Goal: Transaction & Acquisition: Purchase product/service

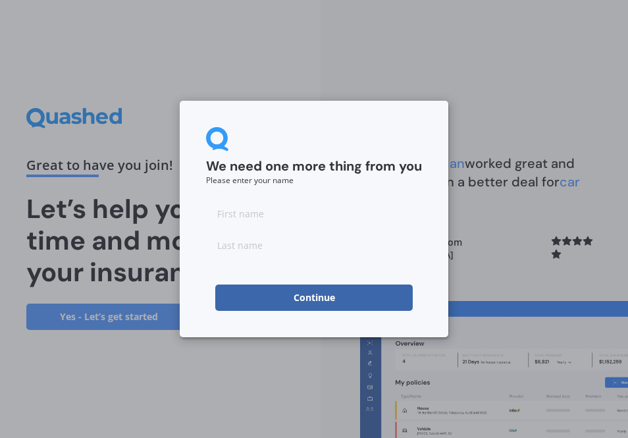
click at [234, 232] on input at bounding box center [314, 245] width 216 height 26
click at [240, 215] on input at bounding box center [314, 213] width 216 height 26
type input "ZOE"
type input "[PERSON_NAME]"
click at [263, 304] on button "Continue" at bounding box center [313, 297] width 197 height 26
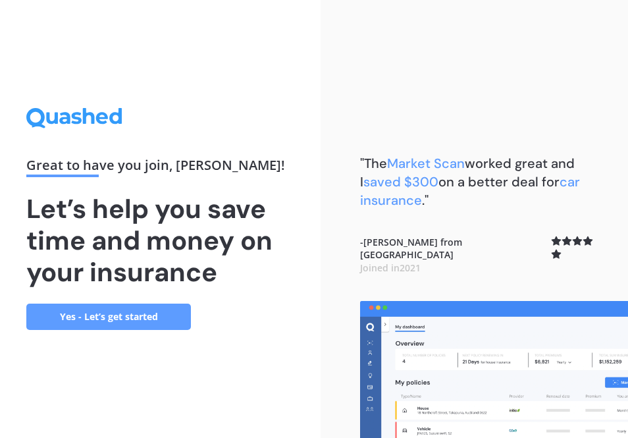
click at [151, 321] on link "Yes - Let’s get started" at bounding box center [108, 316] width 165 height 26
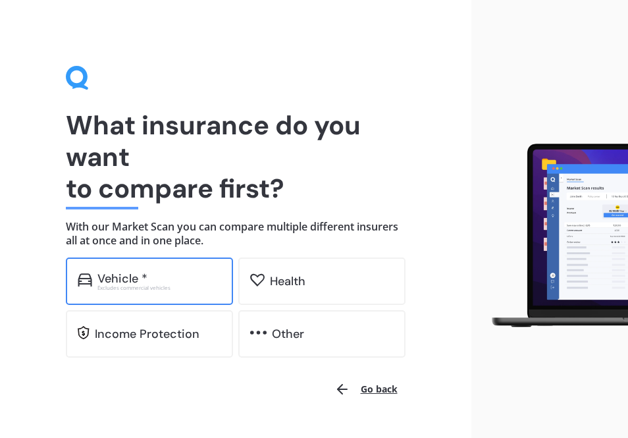
click at [168, 269] on div "Vehicle * Excludes commercial vehicles" at bounding box center [149, 280] width 167 height 47
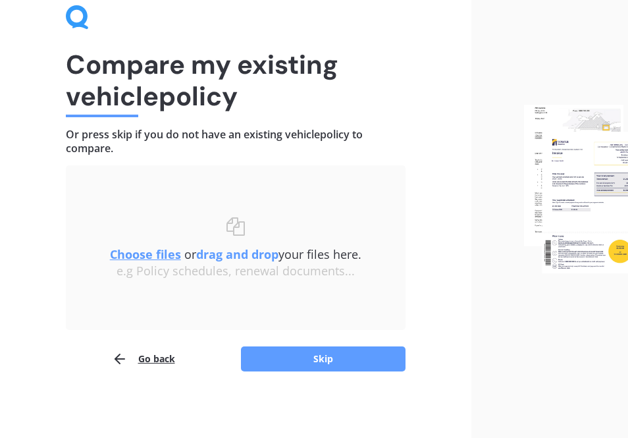
scroll to position [59, 0]
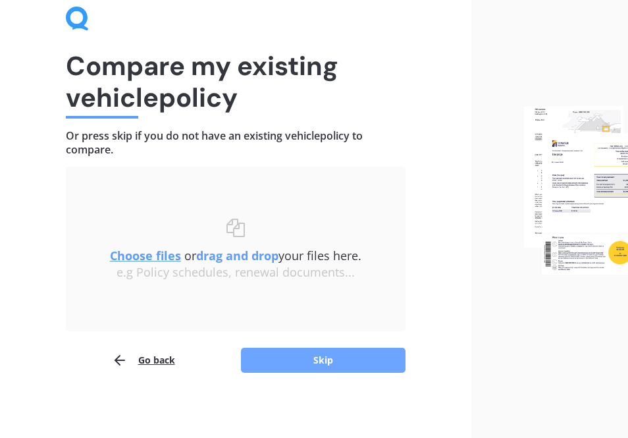
click at [269, 362] on button "Skip" at bounding box center [323, 360] width 165 height 25
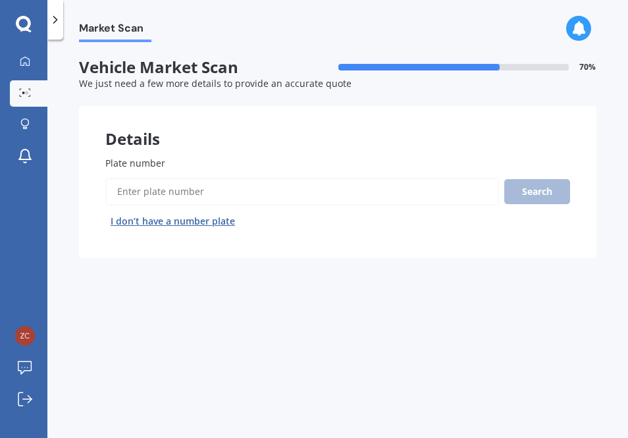
click at [273, 199] on input "Plate number" at bounding box center [302, 192] width 394 height 28
type input "jlc951"
click at [534, 193] on button "Search" at bounding box center [537, 191] width 66 height 25
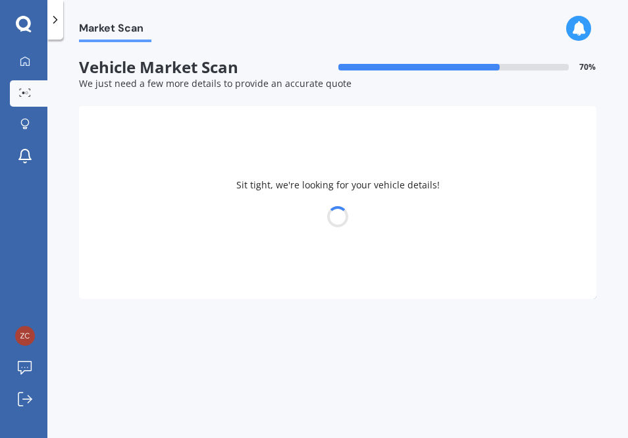
select select "NISSAN"
select select "PULSAR"
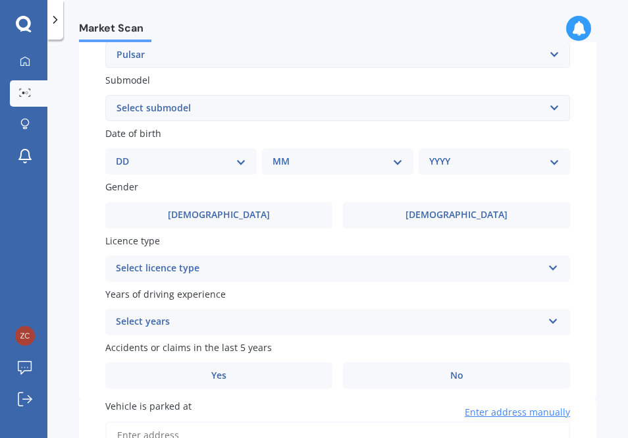
scroll to position [334, 0]
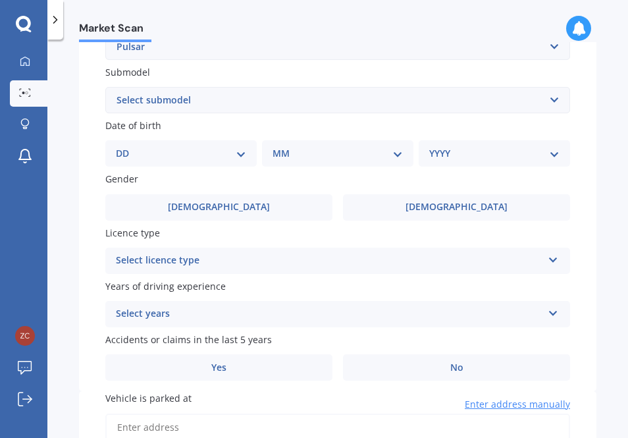
click at [231, 154] on select "DD 01 02 03 04 05 06 07 08 09 10 11 12 13 14 15 16 17 18 19 20 21 22 23 24 25 2…" at bounding box center [181, 153] width 130 height 14
click at [126, 148] on select "DD 01 02 03 04 05 06 07 08 09 10 11 12 13 14 15 16 17 18 19 20 21 22 23 24 25 2…" at bounding box center [181, 153] width 130 height 14
click at [234, 159] on select "DD 01 02 03 04 05 06 07 08 09 10 11 12 13 14 15 16 17 18 19 20 21 22 23 24 25 2…" at bounding box center [188, 153] width 125 height 14
select select "20"
click at [126, 148] on select "DD 01 02 03 04 05 06 07 08 09 10 11 12 13 14 15 16 17 18 19 20 21 22 23 24 25 2…" at bounding box center [188, 153] width 125 height 14
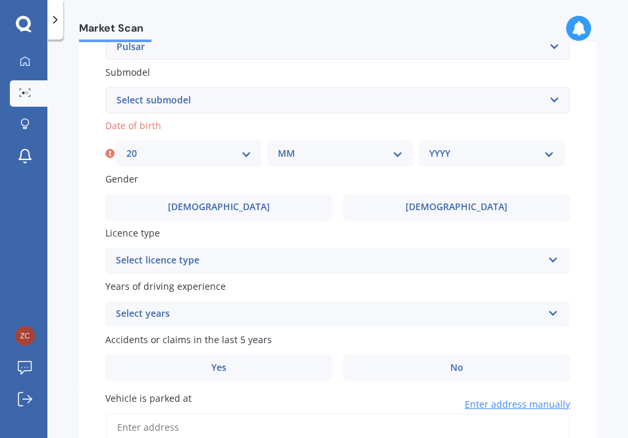
click at [298, 154] on select "MM 01 02 03 04 05 06 07 08 09 10 11 12" at bounding box center [340, 153] width 125 height 14
select select "12"
click at [278, 148] on select "MM 01 02 03 04 05 06 07 08 09 10 11 12" at bounding box center [340, 153] width 125 height 14
click at [472, 149] on select "YYYY 2025 2024 2023 2022 2021 2020 2019 2018 2017 2016 2015 2014 2013 2012 2011…" at bounding box center [491, 153] width 125 height 14
select select "1992"
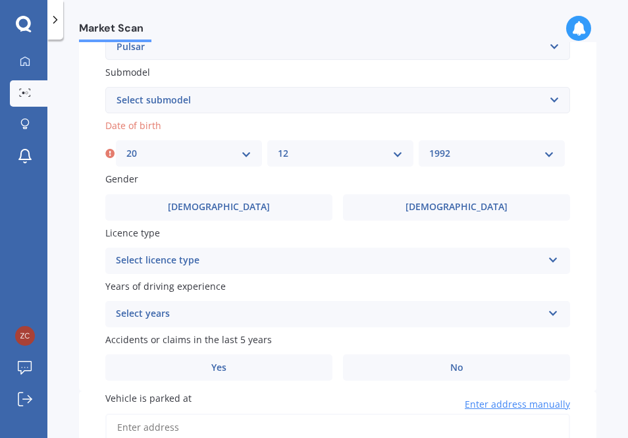
click at [429, 148] on select "YYYY 2025 2024 2023 2022 2021 2020 2019 2018 2017 2016 2015 2014 2013 2012 2011…" at bounding box center [491, 153] width 125 height 14
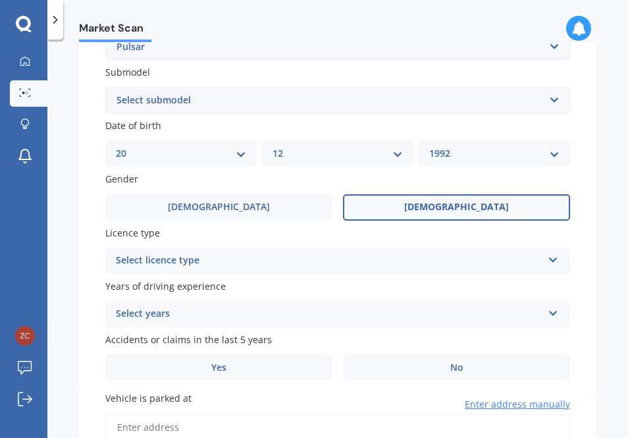
click at [367, 203] on label "[DEMOGRAPHIC_DATA]" at bounding box center [456, 207] width 227 height 26
click at [0, 0] on input "[DEMOGRAPHIC_DATA]" at bounding box center [0, 0] width 0 height 0
click at [303, 259] on div "Select licence type" at bounding box center [329, 261] width 427 height 16
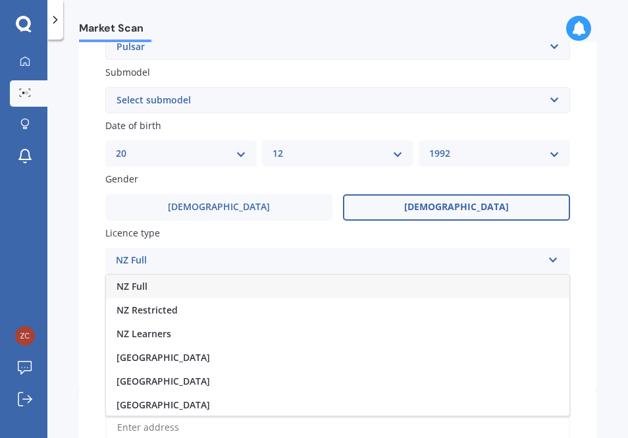
click at [282, 288] on div "NZ Full" at bounding box center [337, 287] width 463 height 24
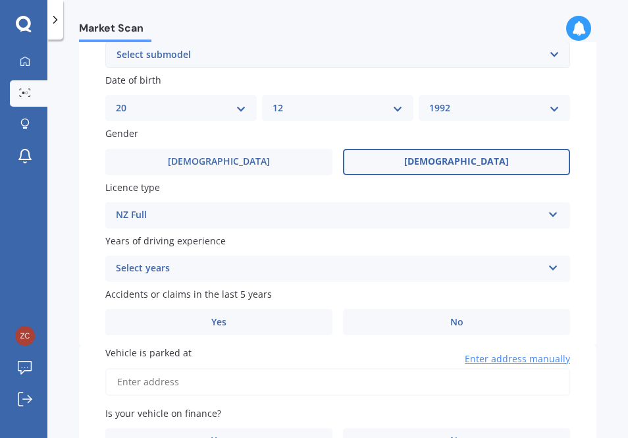
scroll to position [388, 0]
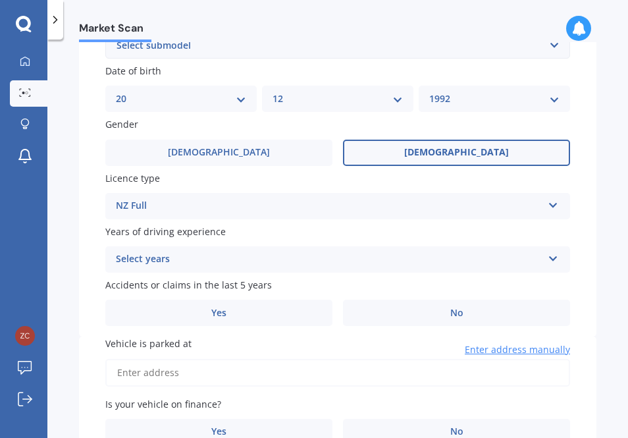
click at [294, 245] on div "Years of driving experience Select years 5 or more years 4 years 3 years 2 year…" at bounding box center [337, 248] width 465 height 48
click at [292, 259] on div "Select years" at bounding box center [329, 259] width 427 height 16
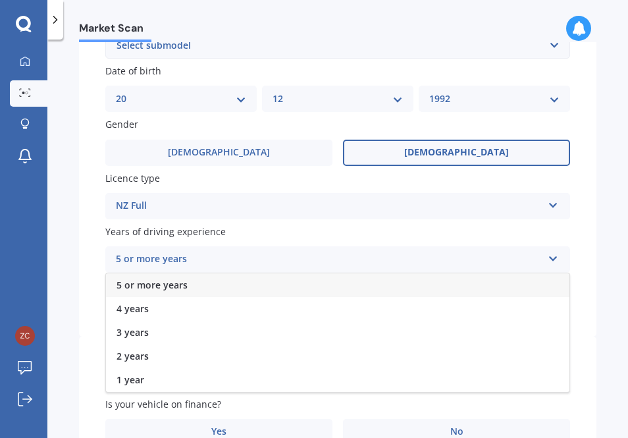
click at [285, 283] on div "5 or more years" at bounding box center [337, 285] width 463 height 24
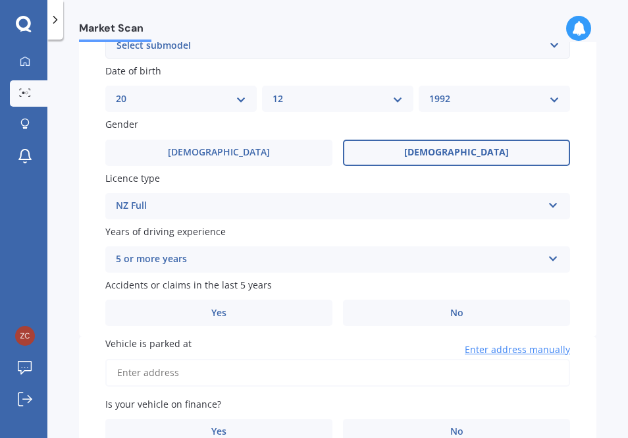
scroll to position [440, 0]
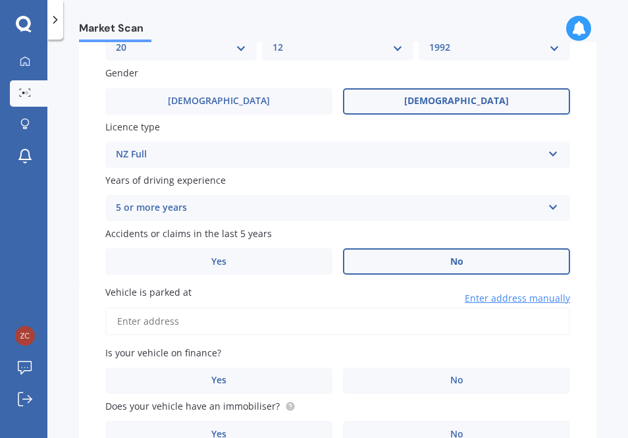
click at [373, 265] on label "No" at bounding box center [456, 261] width 227 height 26
click at [0, 0] on input "No" at bounding box center [0, 0] width 0 height 0
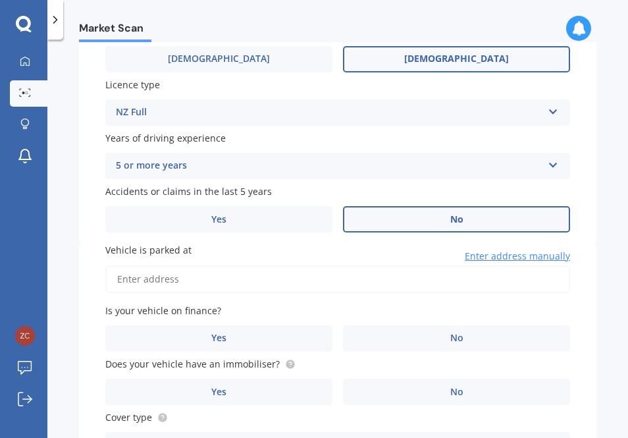
scroll to position [492, 0]
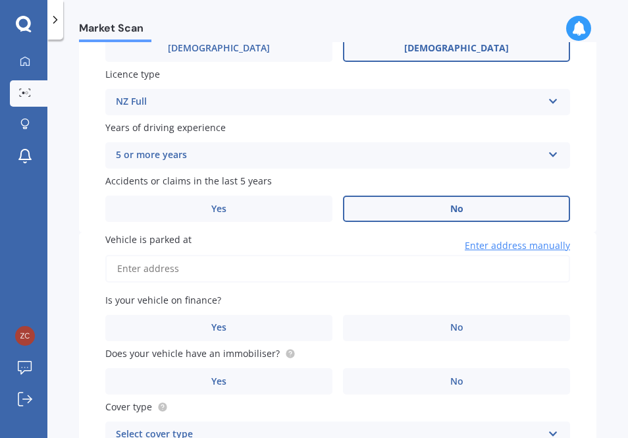
click at [322, 274] on input "Vehicle is parked at" at bounding box center [337, 269] width 465 height 28
click at [277, 274] on input "[STREET_ADDRESS][PERSON_NAME]" at bounding box center [337, 269] width 465 height 28
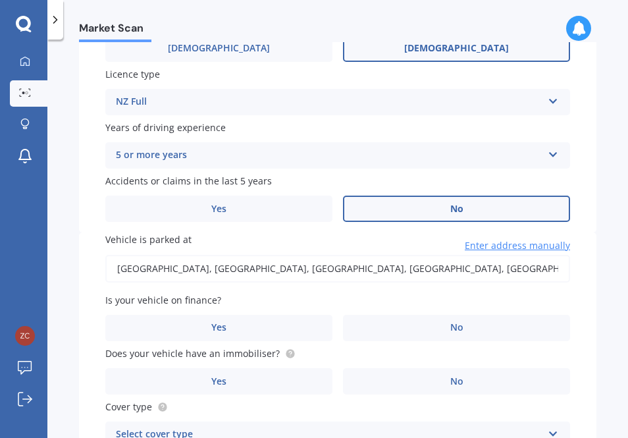
type input "[GEOGRAPHIC_DATA], [GEOGRAPHIC_DATA], [GEOGRAPHIC_DATA]"
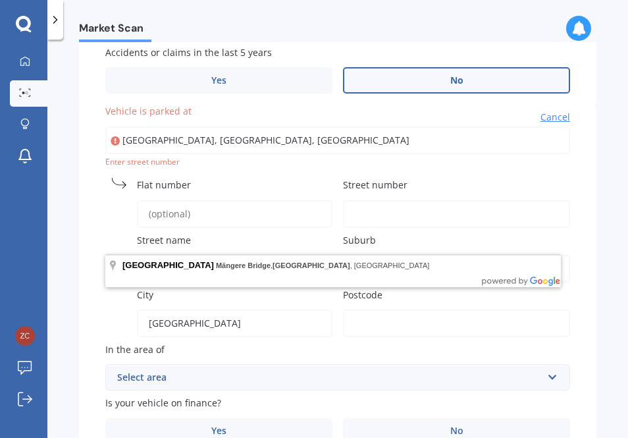
scroll to position [621, 0]
click at [124, 142] on input "[GEOGRAPHIC_DATA], [GEOGRAPHIC_DATA], [GEOGRAPHIC_DATA]" at bounding box center [337, 140] width 465 height 28
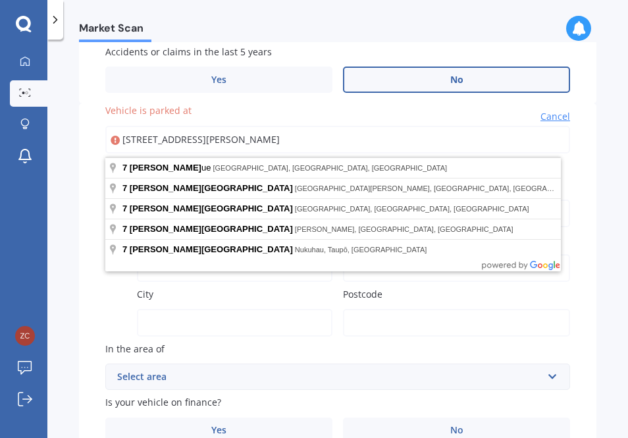
click at [87, 324] on div "Vehicle is parked at [STREET_ADDRESS][GEOGRAPHIC_DATA][PERSON_NAME] Enter stree…" at bounding box center [337, 393] width 517 height 581
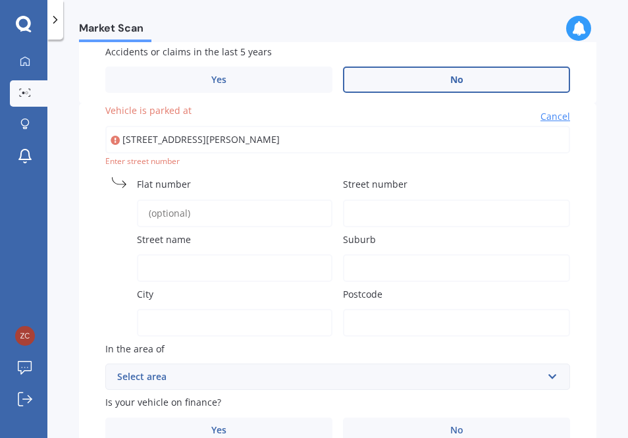
click at [223, 141] on input "[STREET_ADDRESS][PERSON_NAME]" at bounding box center [337, 140] width 465 height 28
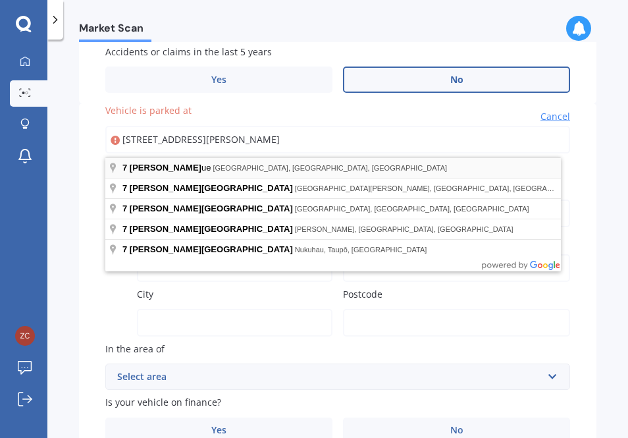
type input "[STREET_ADDRESS][PERSON_NAME]"
type input "7"
type input "[PERSON_NAME][GEOGRAPHIC_DATA]"
type input "Māngere Bridge"
type input "[GEOGRAPHIC_DATA]"
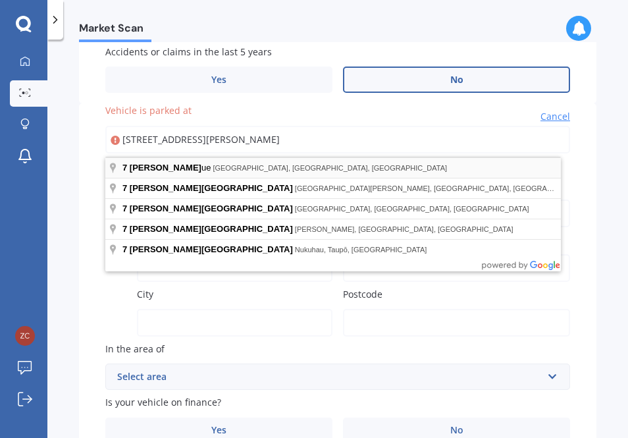
type input "2022"
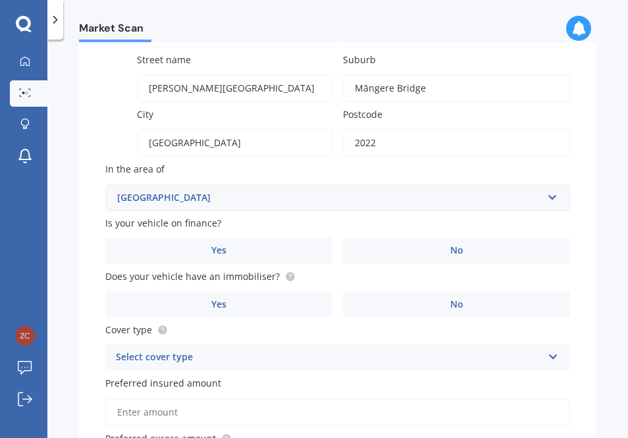
scroll to position [800, 0]
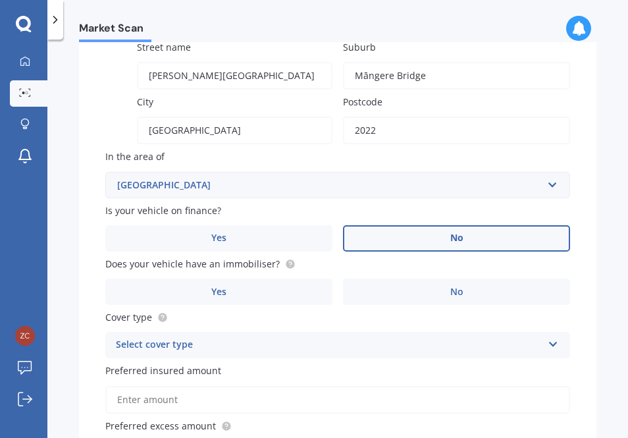
click at [386, 250] on label "No" at bounding box center [456, 238] width 227 height 26
click at [0, 0] on input "No" at bounding box center [0, 0] width 0 height 0
click at [380, 305] on label "No" at bounding box center [456, 291] width 227 height 26
click at [0, 0] on input "No" at bounding box center [0, 0] width 0 height 0
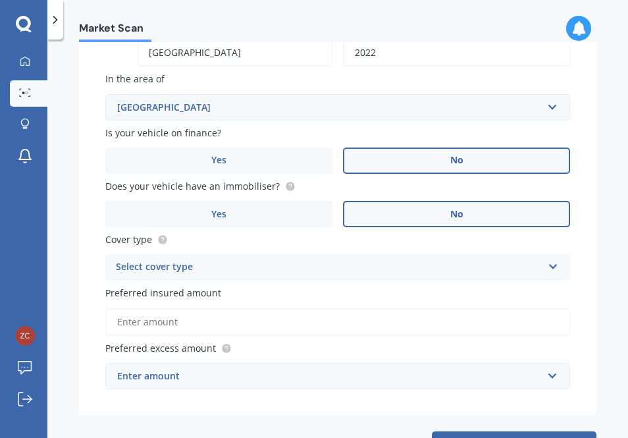
scroll to position [906, 0]
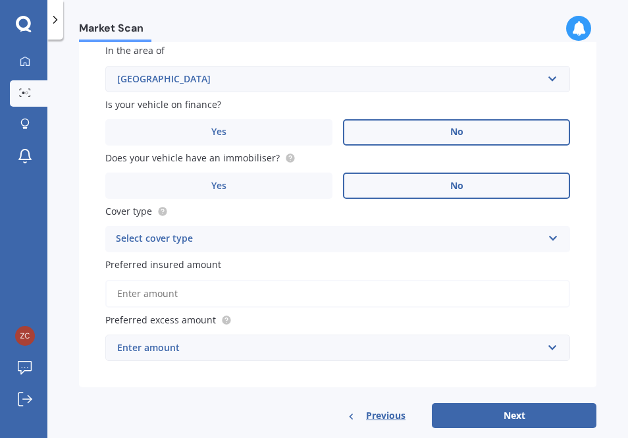
click at [392, 235] on div "Select cover type Comprehensive Third Party, Fire & Theft Third Party" at bounding box center [337, 239] width 465 height 26
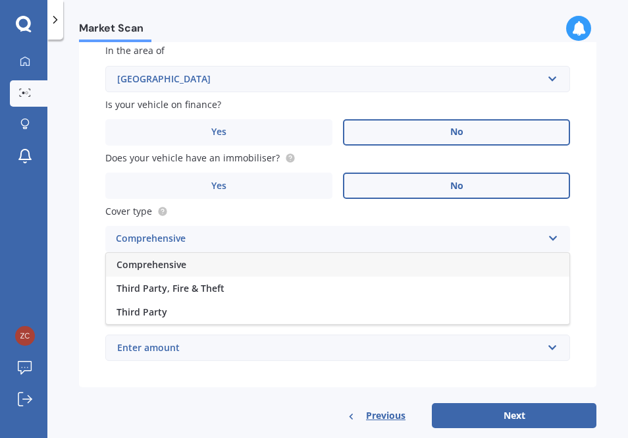
click at [378, 261] on div "Comprehensive" at bounding box center [337, 265] width 463 height 24
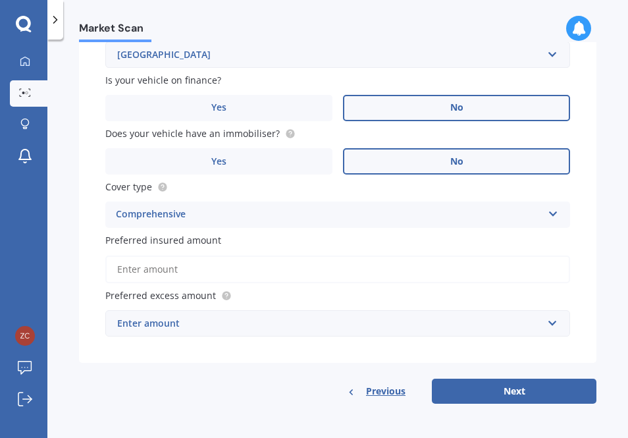
scroll to position [937, 0]
click at [371, 267] on input "Preferred insured amount" at bounding box center [337, 269] width 465 height 28
click at [341, 329] on div "Enter amount" at bounding box center [329, 323] width 425 height 14
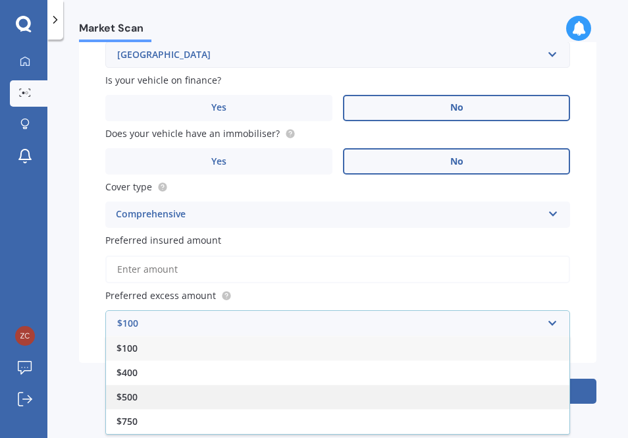
click at [391, 393] on div "$500" at bounding box center [337, 396] width 463 height 24
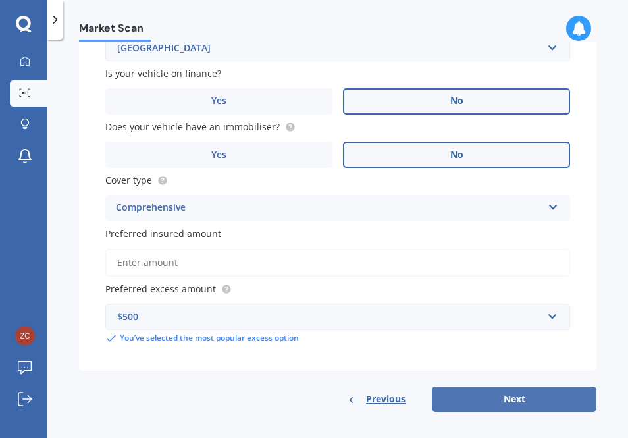
click at [494, 404] on button "Next" at bounding box center [514, 398] width 165 height 25
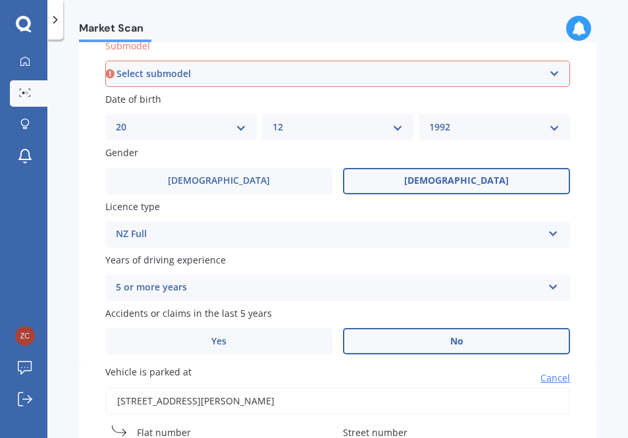
scroll to position [358, 0]
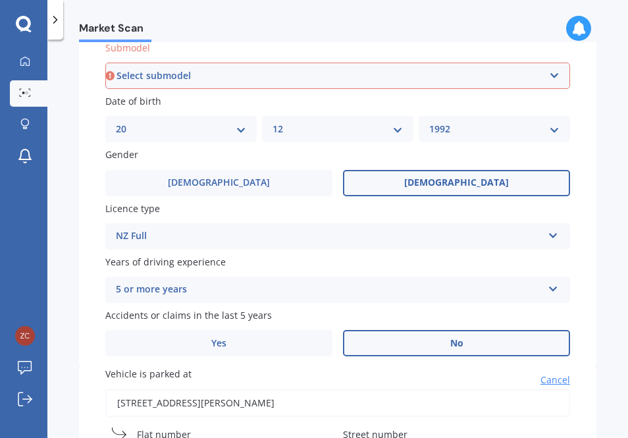
click at [459, 78] on select "Select submodel (All other) DX EXA Turbo GL GLI GT GTi GTi-R GX GXE LS LX Plus …" at bounding box center [337, 76] width 465 height 26
select select "(ALL OTHER)"
click at [105, 64] on select "Select submodel (All other) DX EXA Turbo GL GLI GT GTi GTi-R GX GXE LS LX Plus …" at bounding box center [337, 76] width 465 height 26
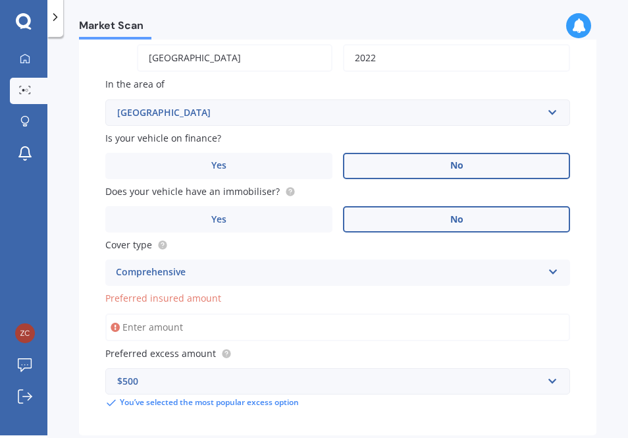
scroll to position [893, 0]
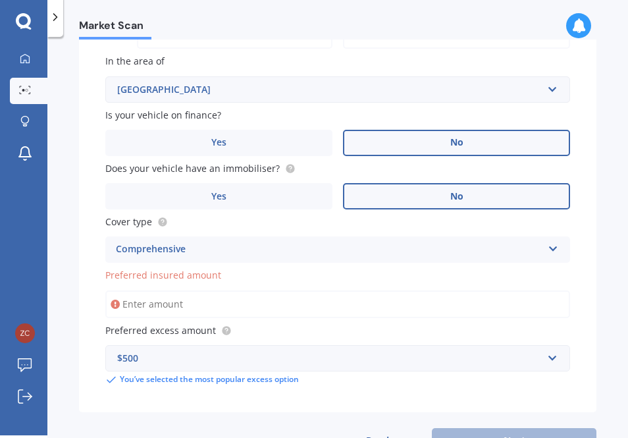
click at [362, 318] on input "Preferred insured amount" at bounding box center [337, 304] width 465 height 28
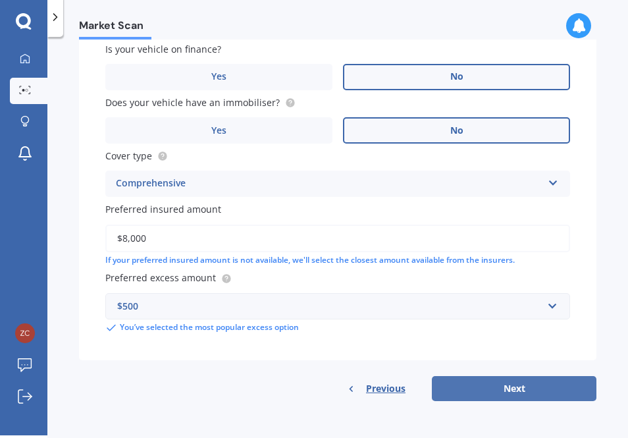
type input "$8,000"
click at [439, 380] on button "Next" at bounding box center [514, 388] width 165 height 25
select select "20"
select select "12"
select select "1992"
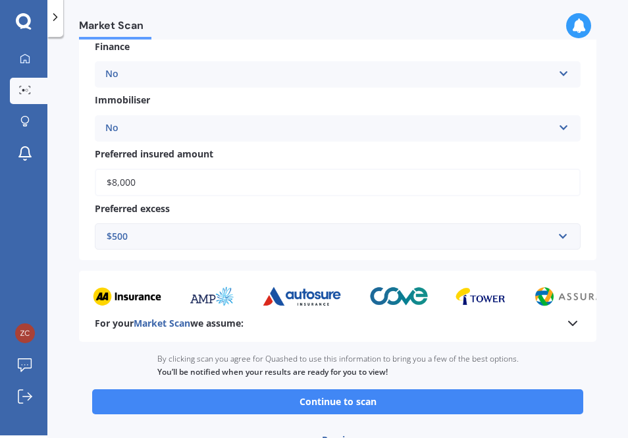
scroll to position [848, 0]
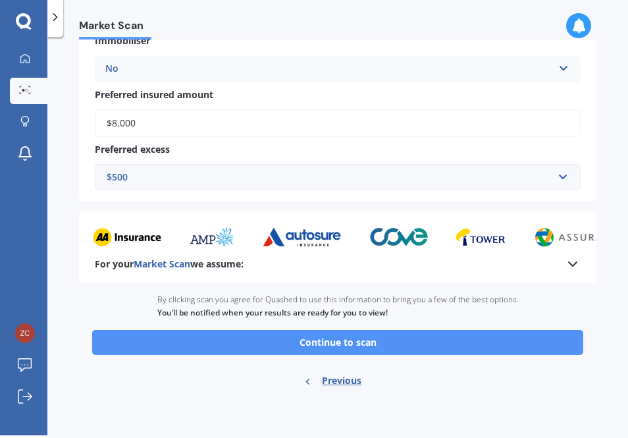
click at [249, 346] on button "Continue to scan" at bounding box center [337, 342] width 491 height 25
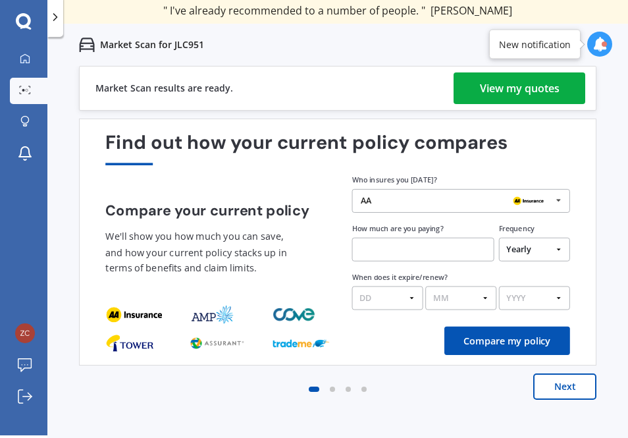
click at [537, 83] on div "View my quotes" at bounding box center [520, 88] width 80 height 32
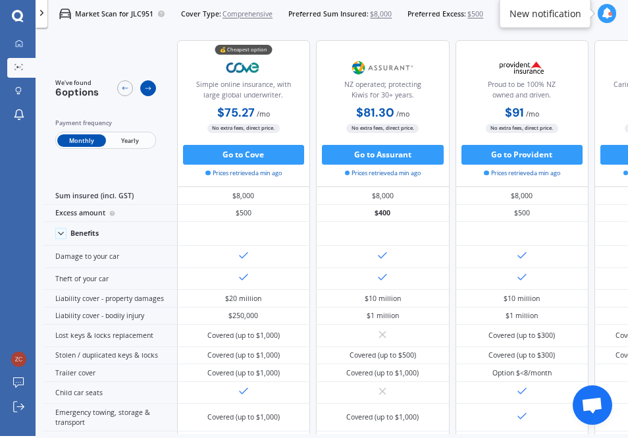
click at [149, 88] on icon at bounding box center [148, 88] width 8 height 8
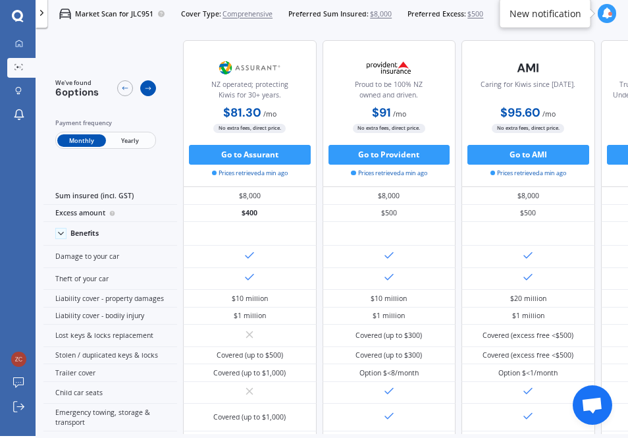
click at [149, 88] on icon at bounding box center [148, 88] width 8 height 8
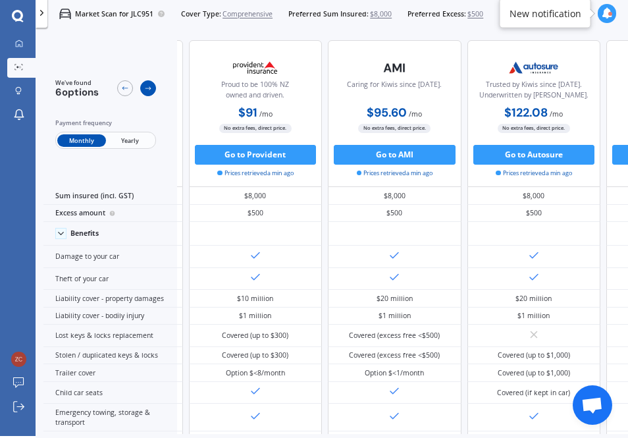
click at [149, 88] on icon at bounding box center [148, 88] width 8 height 8
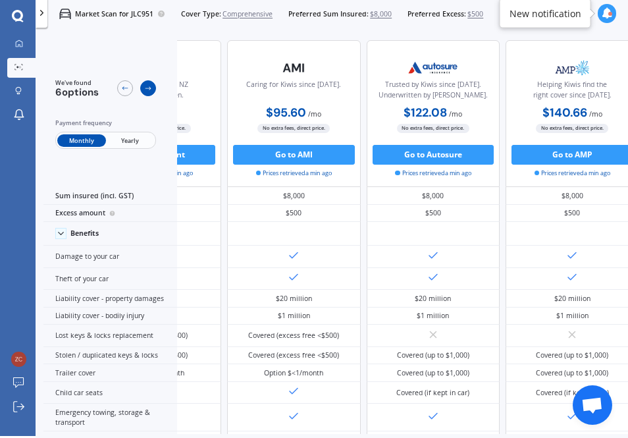
scroll to position [0, 511]
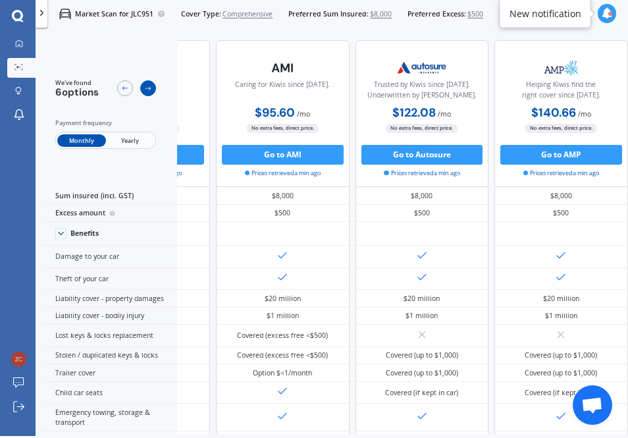
click at [149, 88] on icon at bounding box center [148, 88] width 8 height 8
click at [373, 18] on span "$8,000" at bounding box center [381, 14] width 22 height 10
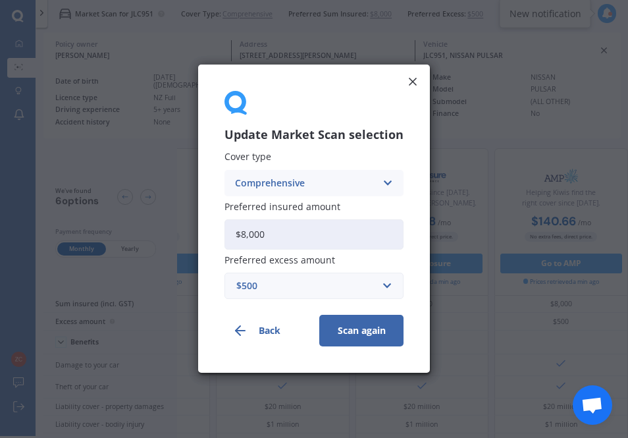
drag, startPoint x: 273, startPoint y: 241, endPoint x: 209, endPoint y: 231, distance: 64.6
click at [209, 231] on div "Update Market Scan selection Cover type Comprehensive Comprehensive Third Party…" at bounding box center [314, 219] width 232 height 308
type input "$5,000"
click at [346, 336] on button "Scan again" at bounding box center [361, 331] width 84 height 32
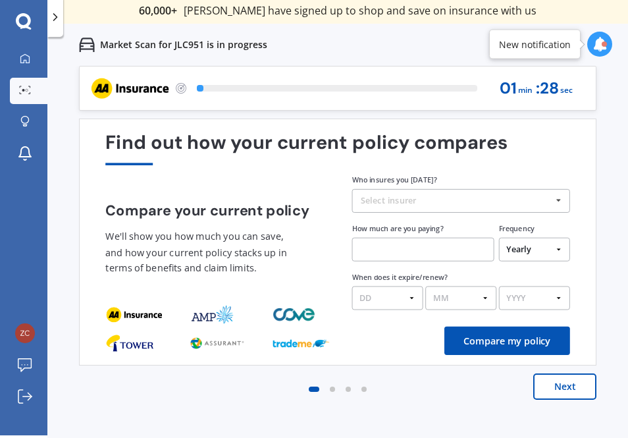
scroll to position [3, 0]
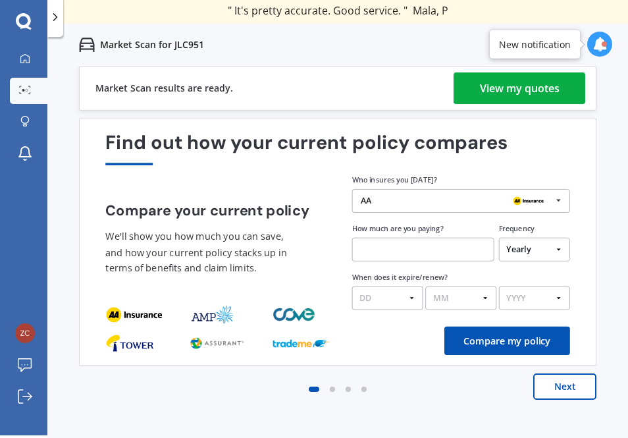
click at [519, 88] on div "View my quotes" at bounding box center [520, 88] width 80 height 32
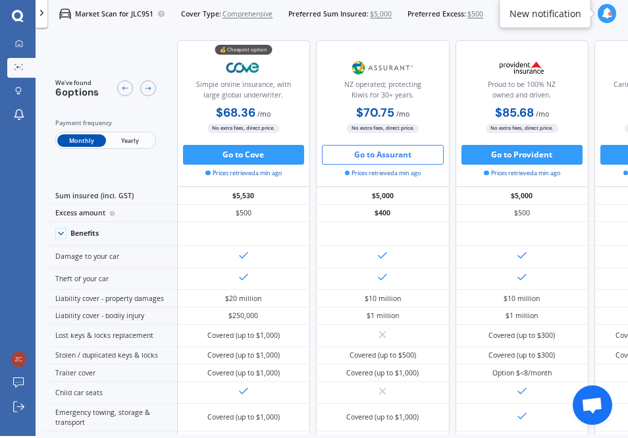
click at [419, 160] on button "Go to Assurant" at bounding box center [383, 155] width 122 height 20
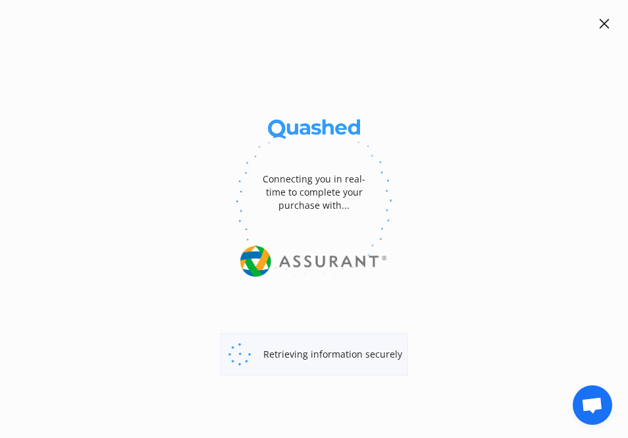
select select "full"
select select "0"
select select "[GEOGRAPHIC_DATA]"
select select "NISSAN"
select select "PULSAR"
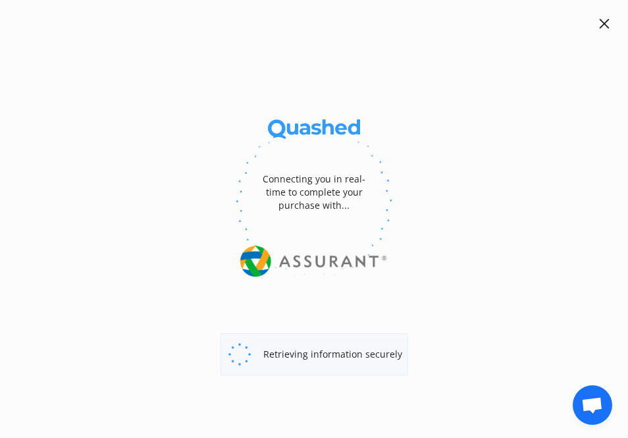
select select "(ALL OTHER)"
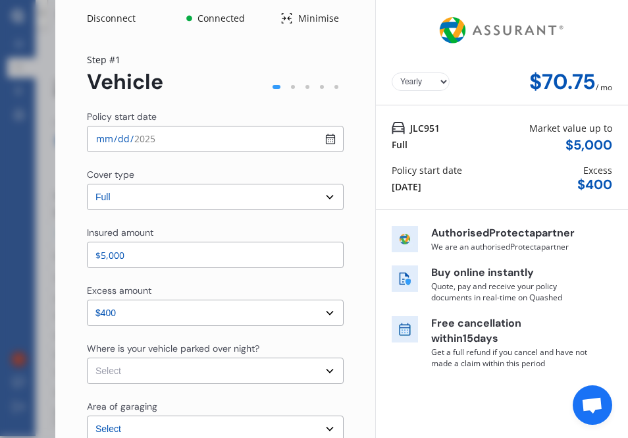
select select "Monthly"
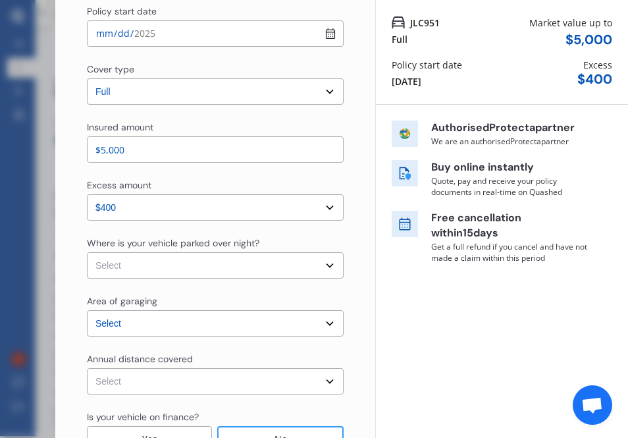
scroll to position [117, 0]
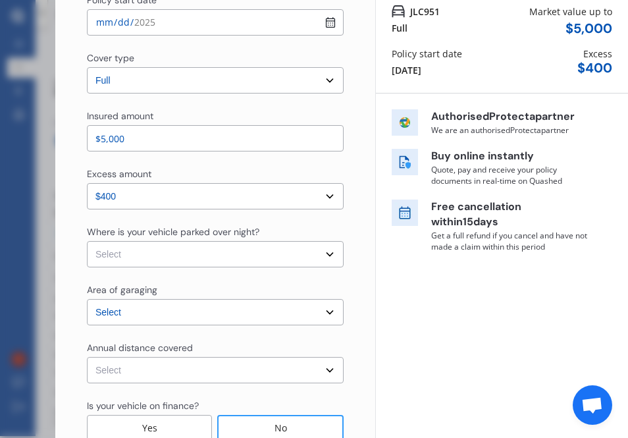
click at [258, 259] on select "Select In a garage On own property On street or road" at bounding box center [215, 254] width 257 height 26
select select "On own property"
click at [87, 241] on select "Select In a garage On own property On street or road" at bounding box center [215, 254] width 257 height 26
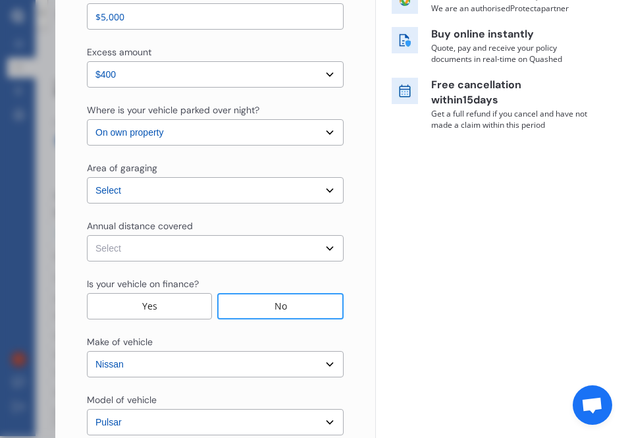
scroll to position [240, 0]
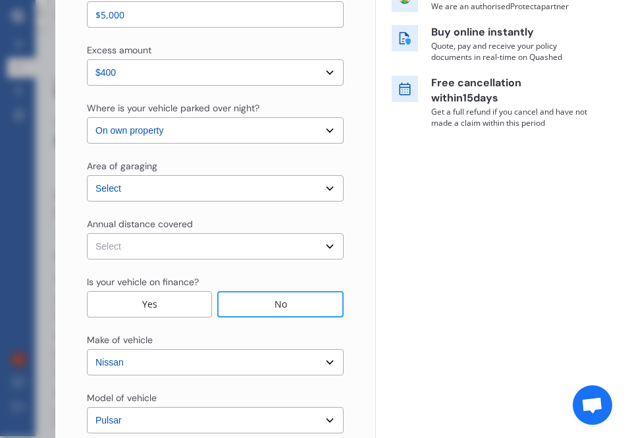
click at [316, 255] on select "Select Low (less than 15,000km per year) Average (15,000-30,000km per year) Hig…" at bounding box center [215, 246] width 257 height 26
select select "20000"
click at [87, 233] on select "Select Low (less than 15,000km per year) Average (15,000-30,000km per year) Hig…" at bounding box center [215, 246] width 257 height 26
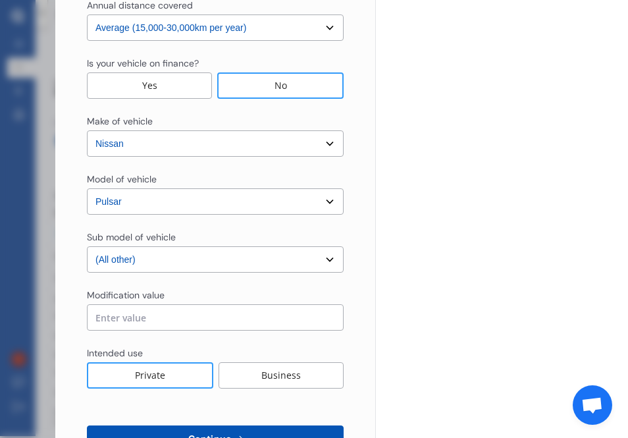
scroll to position [504, 0]
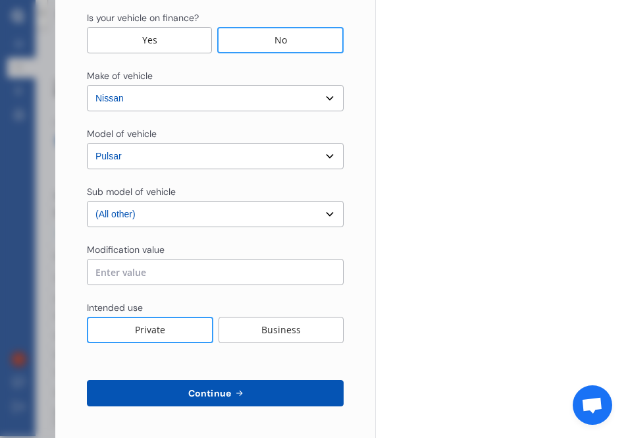
click at [247, 392] on button "Continue" at bounding box center [215, 393] width 257 height 26
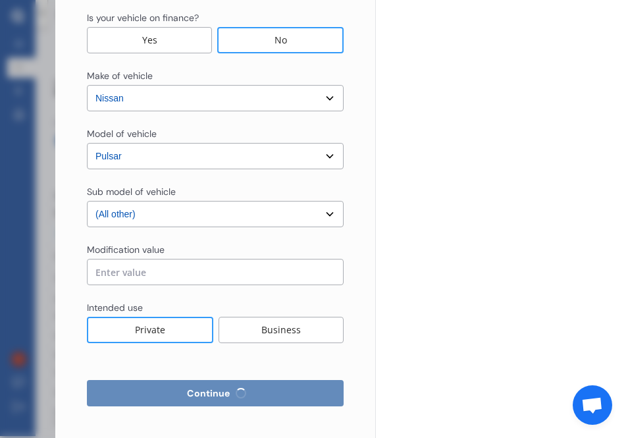
select select "Miss"
select select "20"
select select "12"
select select "1992"
select select "full"
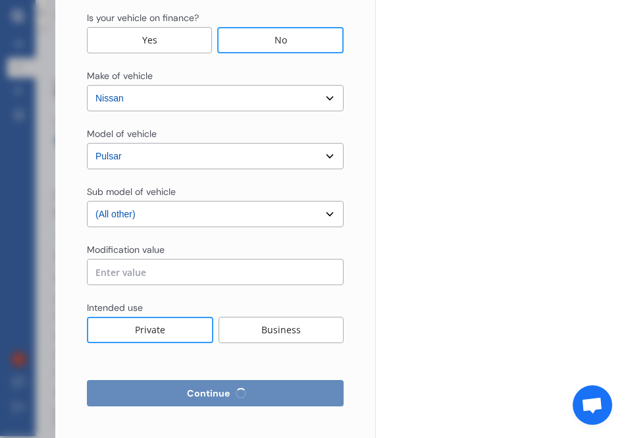
select select "more than 4 years"
select select "[GEOGRAPHIC_DATA]"
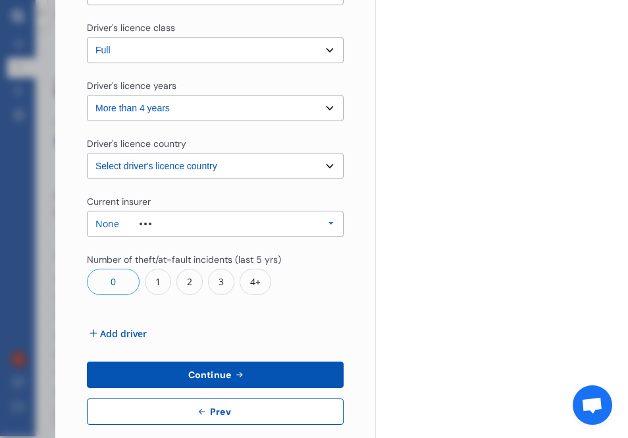
scroll to position [456, 0]
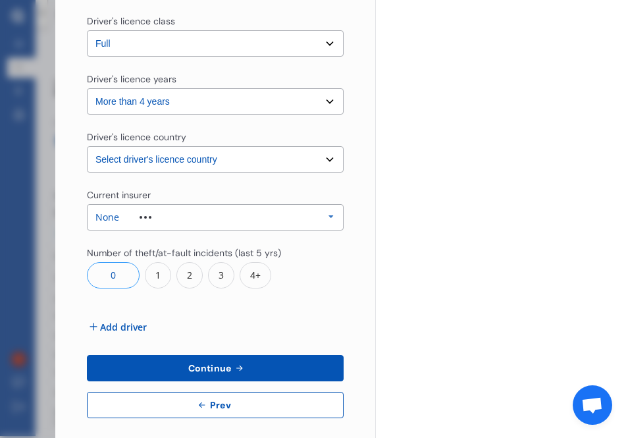
click at [330, 214] on icon at bounding box center [331, 217] width 20 height 24
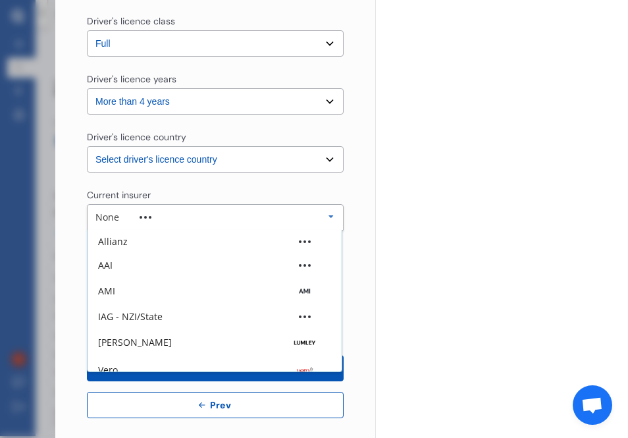
scroll to position [84, 0]
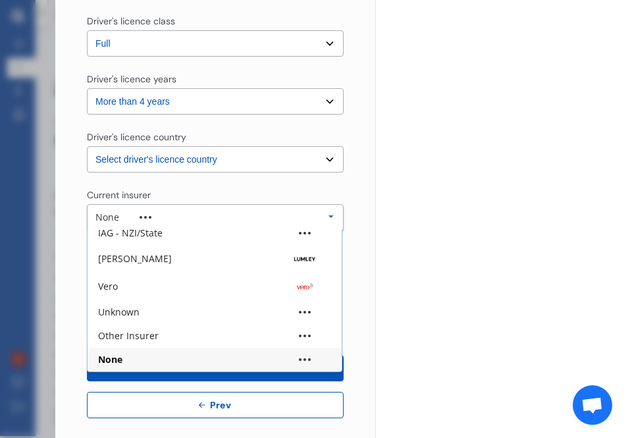
click at [330, 214] on icon at bounding box center [331, 217] width 20 height 24
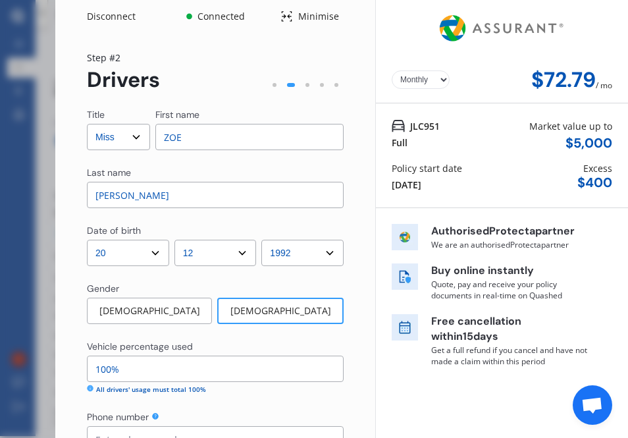
scroll to position [0, 0]
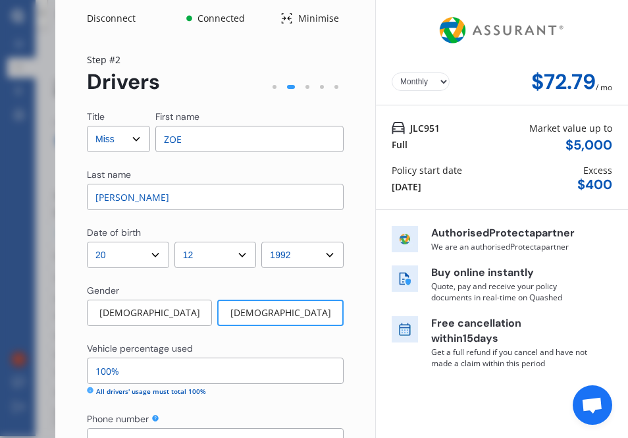
click at [431, 86] on select "Yearly Monthly" at bounding box center [421, 81] width 58 height 18
select select "Yearly"
click at [392, 72] on select "Yearly Monthly" at bounding box center [421, 81] width 58 height 18
